Goal: Information Seeking & Learning: Learn about a topic

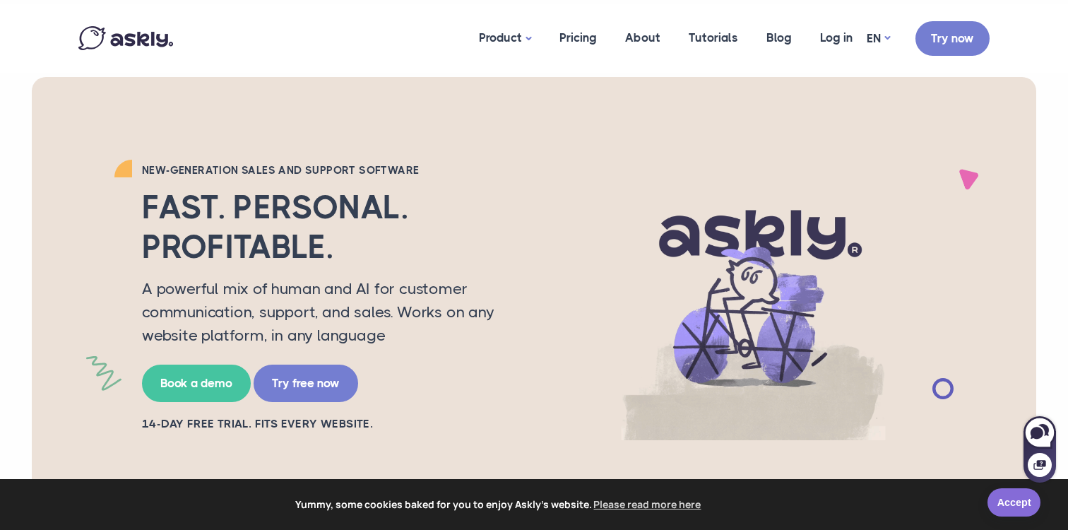
click at [1001, 510] on link "Accept" at bounding box center [1013, 502] width 53 height 28
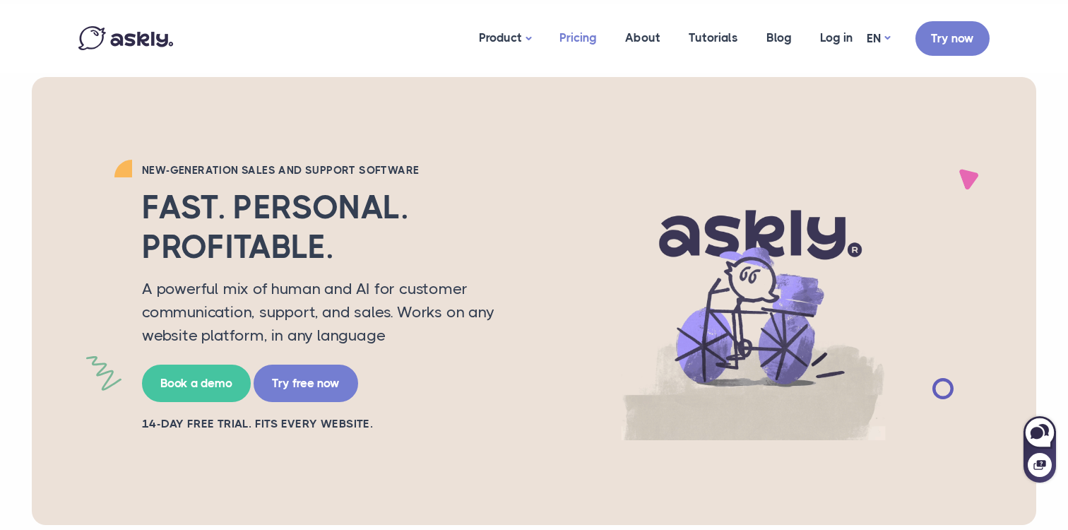
click at [561, 42] on link "Pricing" at bounding box center [578, 38] width 66 height 69
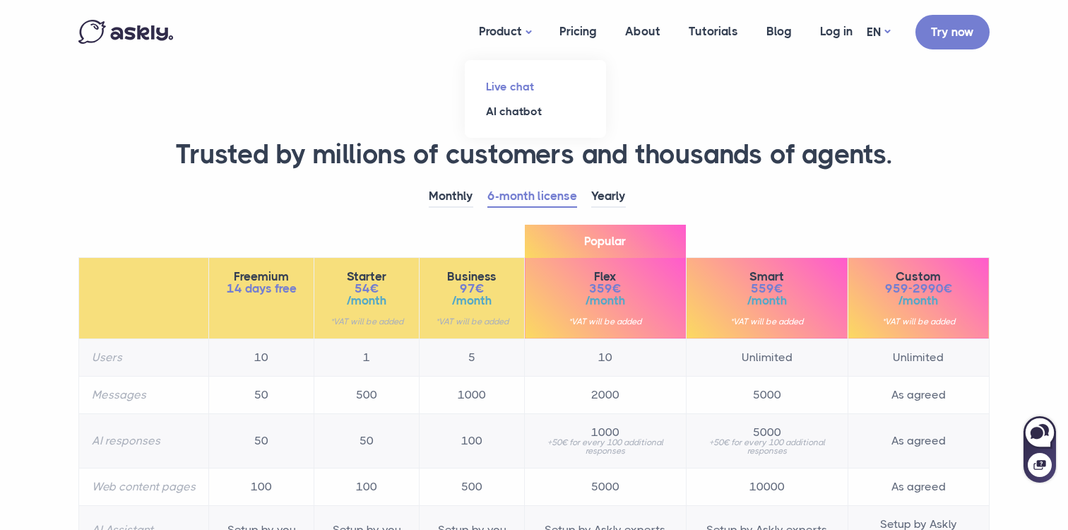
click at [522, 88] on link "Live chat" at bounding box center [535, 86] width 141 height 25
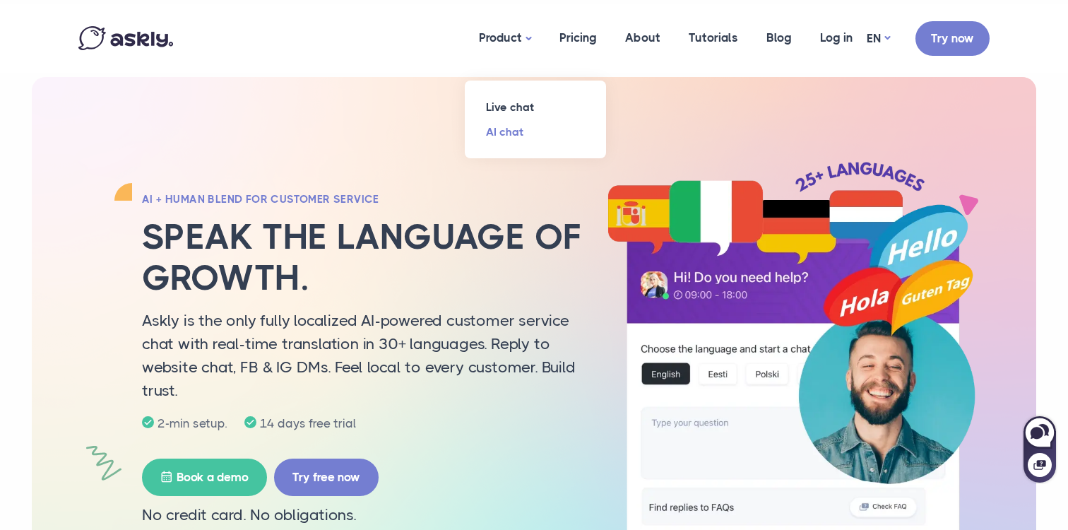
click at [520, 129] on link "AI chat" at bounding box center [535, 131] width 141 height 25
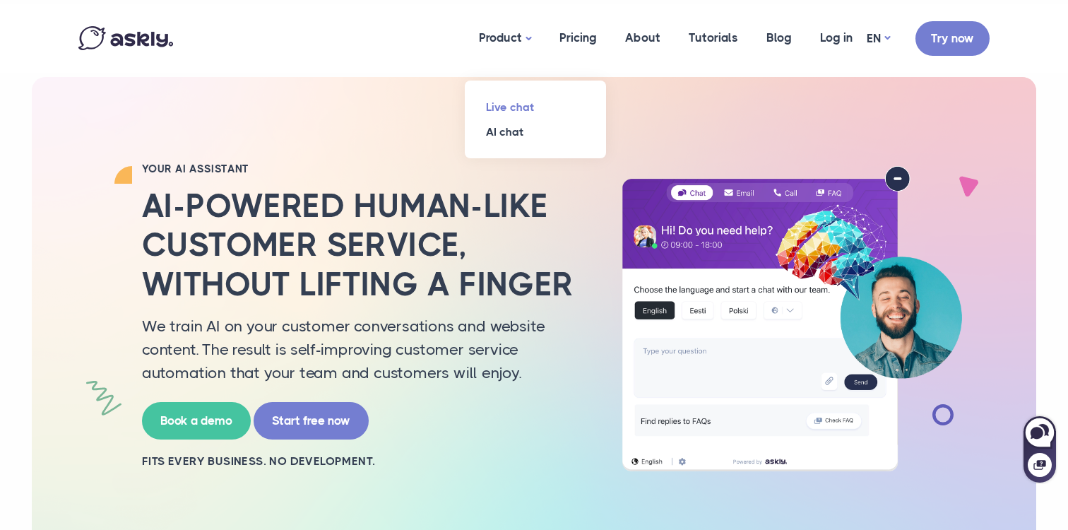
click at [519, 100] on link "Live chat" at bounding box center [535, 107] width 141 height 25
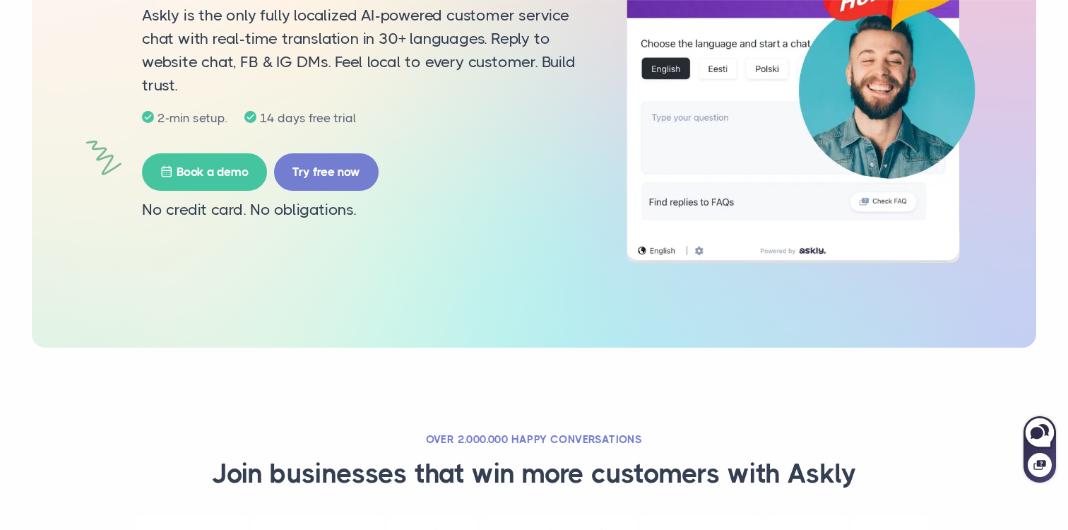
scroll to position [329, 0]
